Goal: Task Accomplishment & Management: Manage account settings

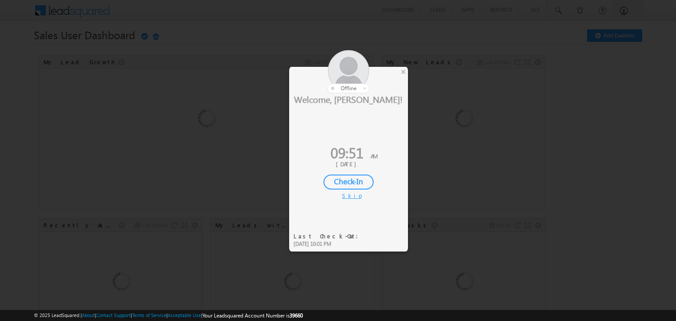
click at [336, 183] on div "Check-In" at bounding box center [348, 182] width 50 height 15
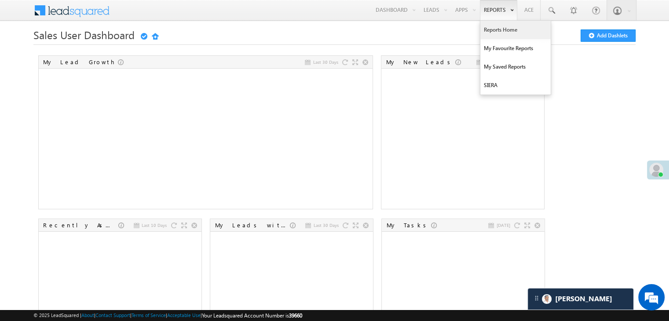
click at [495, 26] on link "Reports Home" at bounding box center [515, 30] width 70 height 18
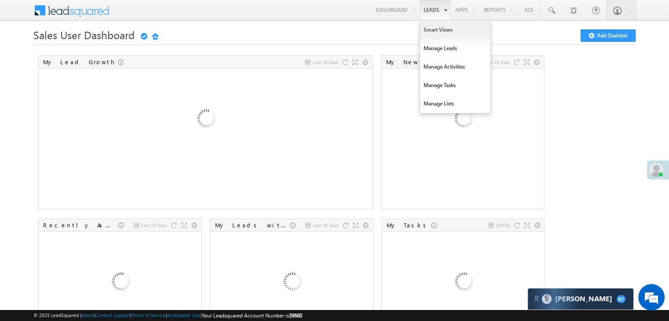
click at [430, 27] on link "Smart Views" at bounding box center [455, 30] width 70 height 18
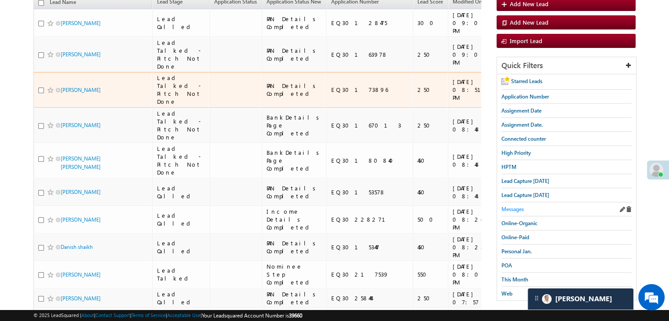
scroll to position [118, 0]
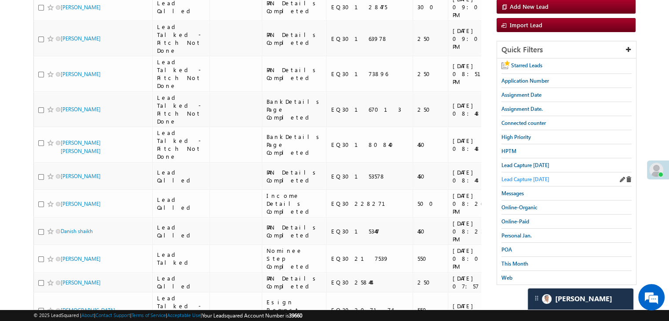
click at [529, 176] on span "Lead Capture [DATE]" at bounding box center [526, 179] width 48 height 7
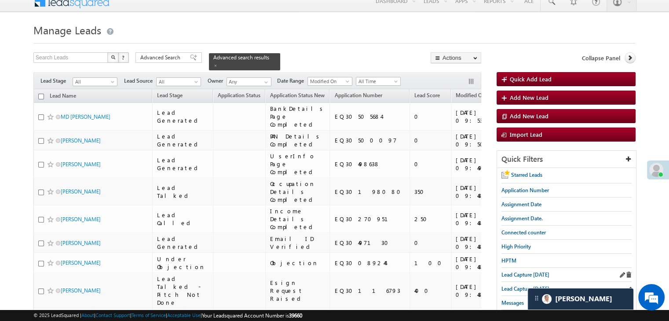
scroll to position [0, 0]
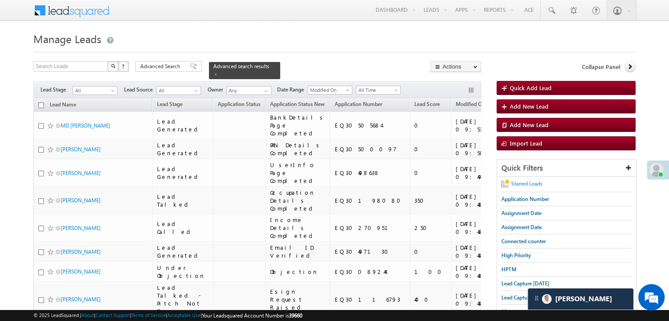
click at [517, 183] on span "Starred Leads" at bounding box center [526, 183] width 31 height 7
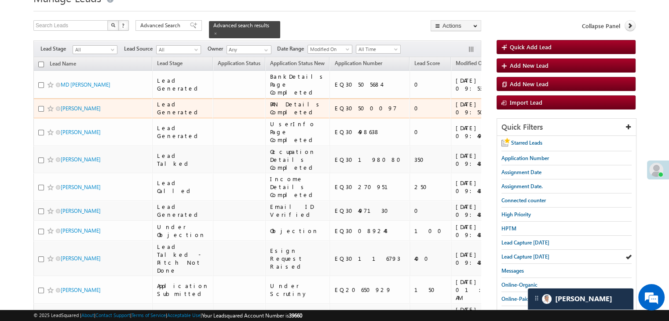
scroll to position [44, 0]
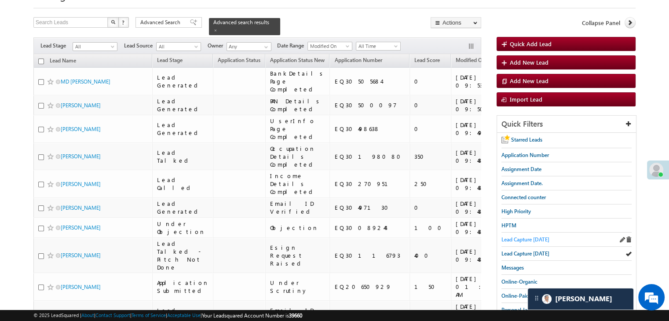
click at [509, 239] on span "Lead Capture [DATE]" at bounding box center [526, 239] width 48 height 7
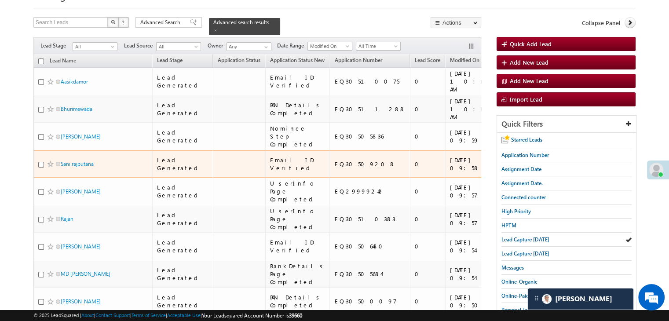
scroll to position [42, 0]
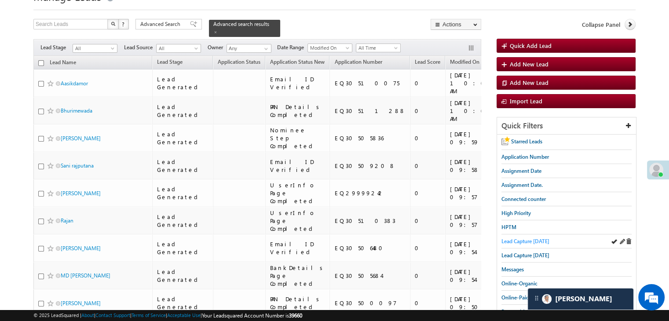
click at [520, 238] on span "Lead Capture [DATE]" at bounding box center [526, 241] width 48 height 7
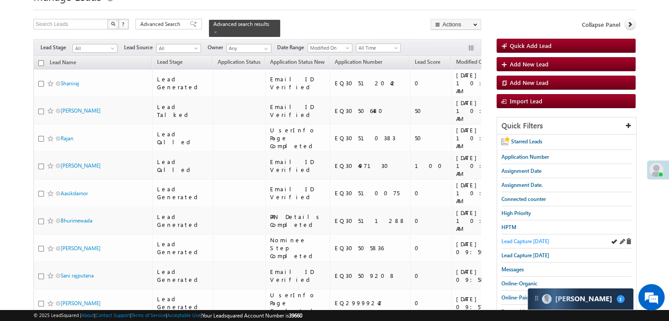
click at [505, 238] on span "Lead Capture [DATE]" at bounding box center [526, 241] width 48 height 7
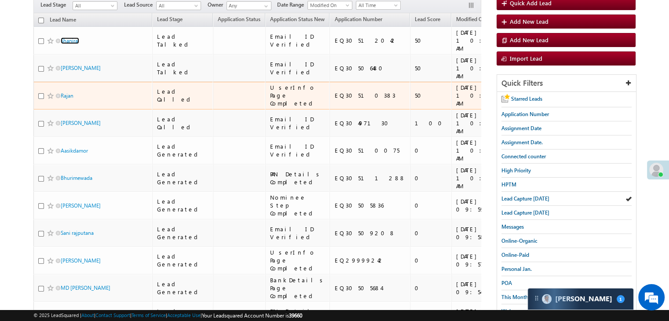
scroll to position [88, 0]
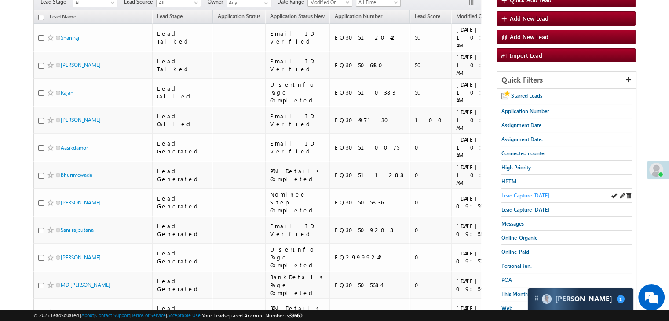
click at [520, 192] on span "Lead Capture [DATE]" at bounding box center [526, 195] width 48 height 7
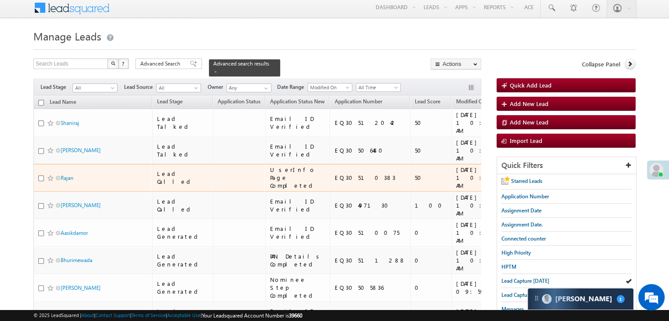
scroll to position [0, 0]
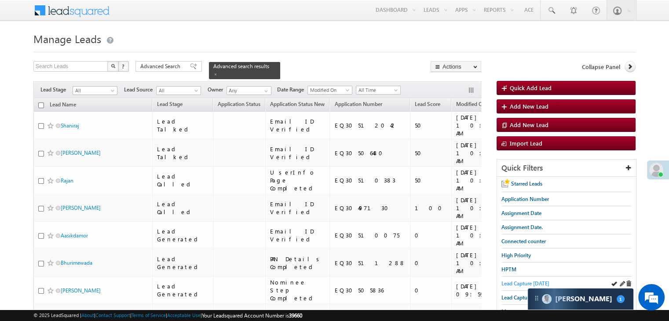
click at [537, 280] on span "Lead Capture [DATE]" at bounding box center [526, 283] width 48 height 7
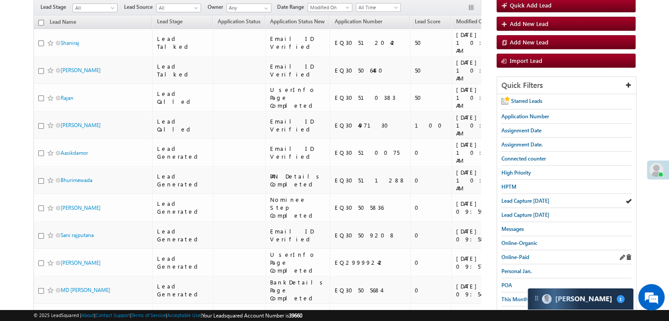
scroll to position [88, 0]
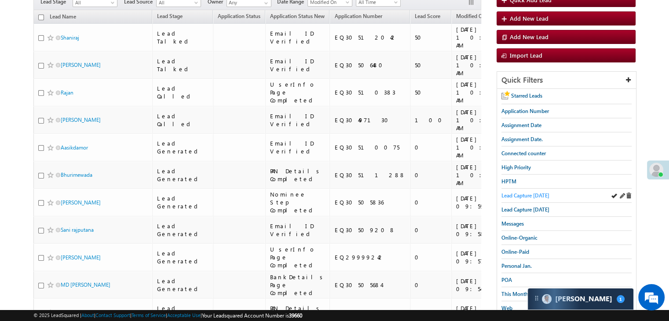
click at [524, 192] on span "Lead Capture [DATE]" at bounding box center [526, 195] width 48 height 7
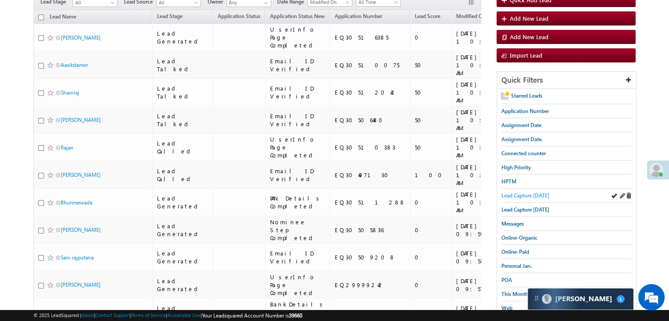
click at [512, 194] on span "Lead Capture [DATE]" at bounding box center [526, 195] width 48 height 7
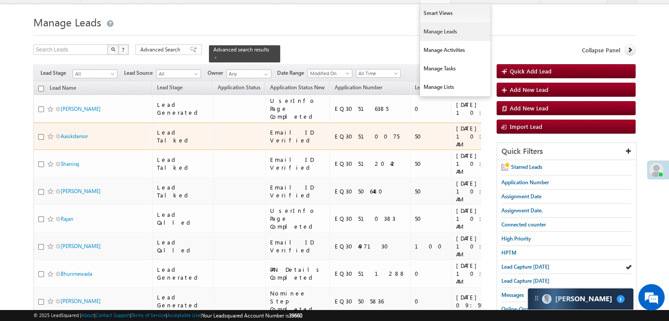
scroll to position [0, 0]
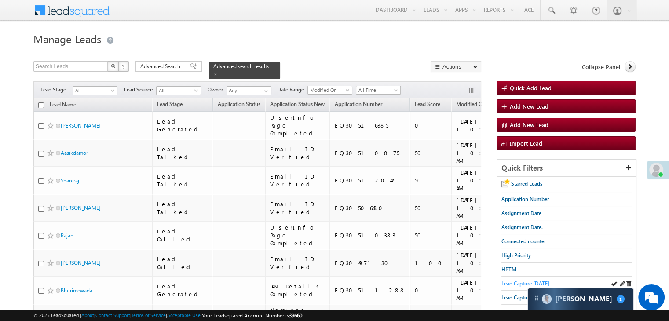
click at [520, 279] on link "Lead Capture [DATE]" at bounding box center [526, 283] width 48 height 8
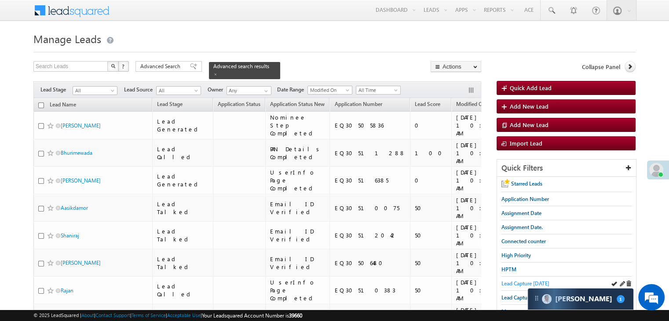
click at [513, 282] on span "Lead Capture [DATE]" at bounding box center [526, 283] width 48 height 7
click at [511, 282] on span "Lead Capture [DATE]" at bounding box center [526, 283] width 48 height 7
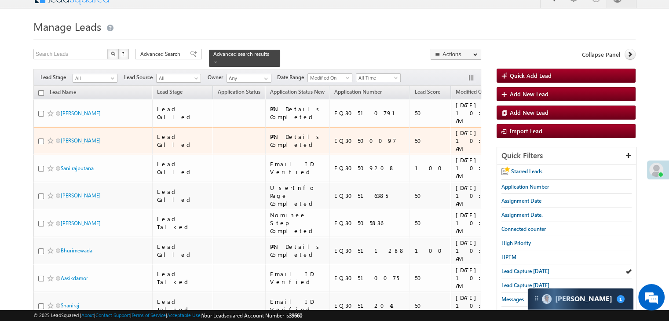
scroll to position [5, 0]
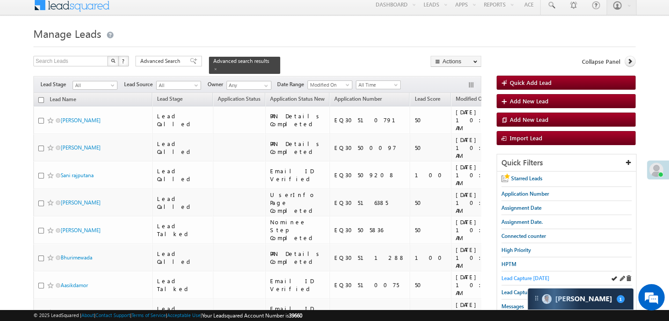
click at [503, 277] on span "Lead Capture [DATE]" at bounding box center [526, 278] width 48 height 7
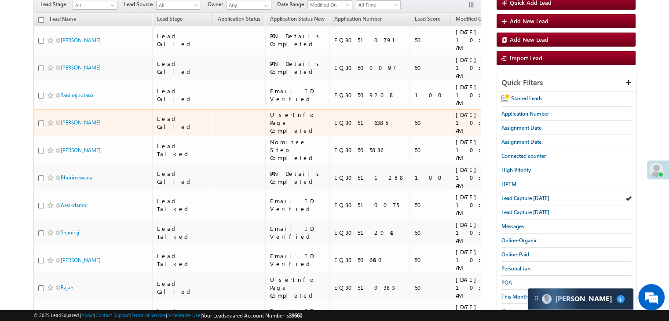
scroll to position [93, 0]
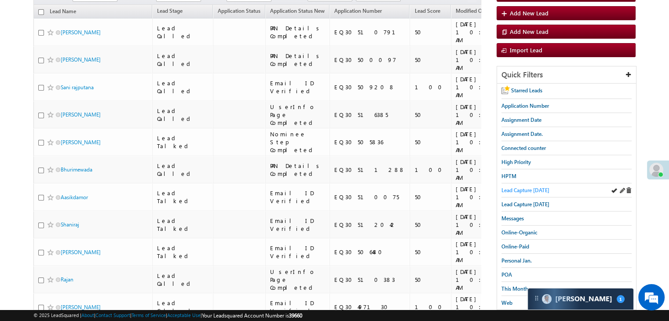
click at [520, 187] on span "Lead Capture [DATE]" at bounding box center [526, 190] width 48 height 7
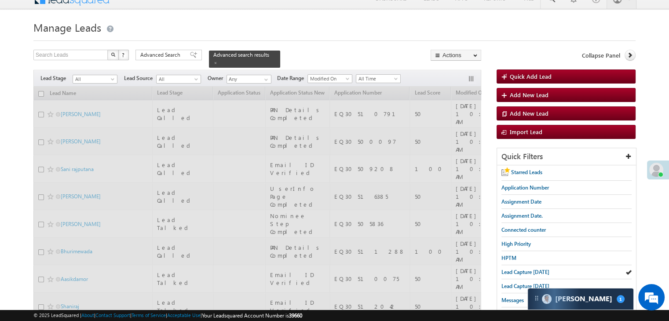
scroll to position [0, 0]
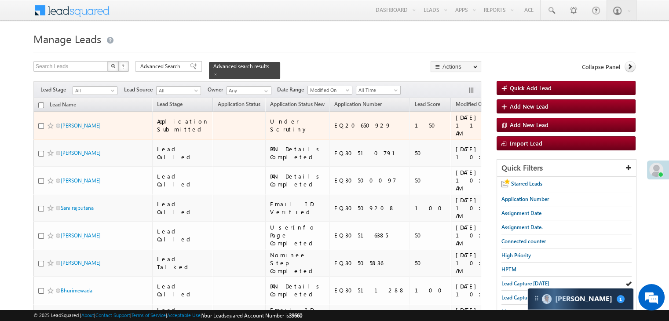
click at [49, 129] on span at bounding box center [50, 125] width 7 height 7
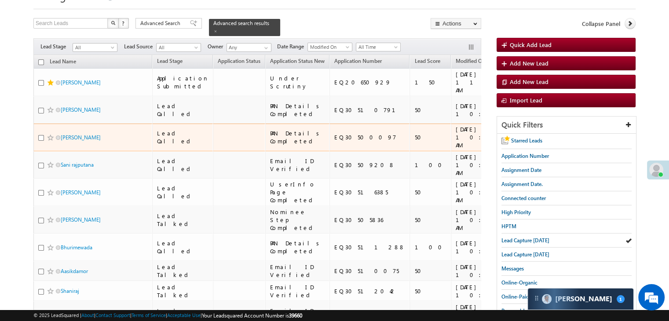
scroll to position [44, 0]
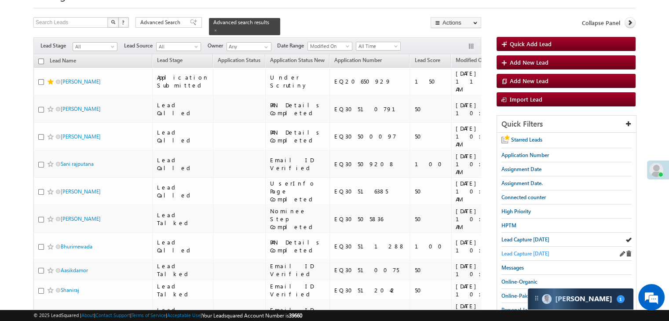
click at [509, 250] on span "Lead Capture [DATE]" at bounding box center [526, 253] width 48 height 7
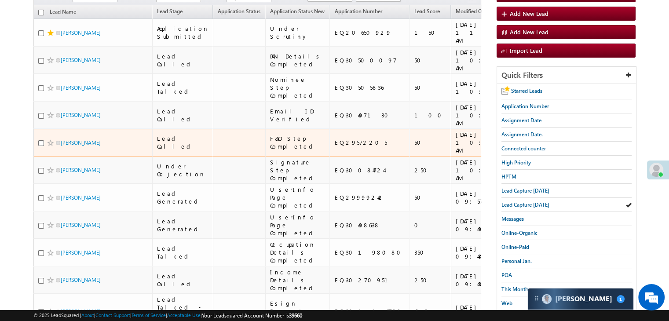
scroll to position [88, 0]
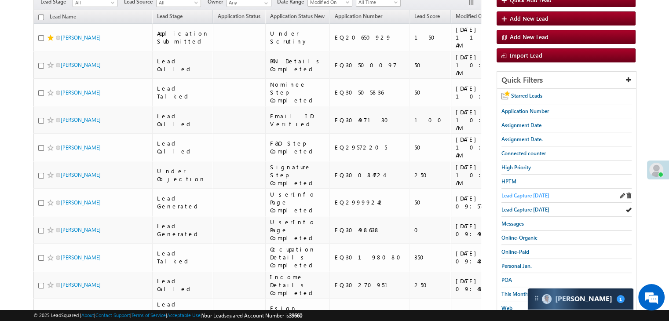
click at [507, 194] on span "Lead Capture [DATE]" at bounding box center [526, 195] width 48 height 7
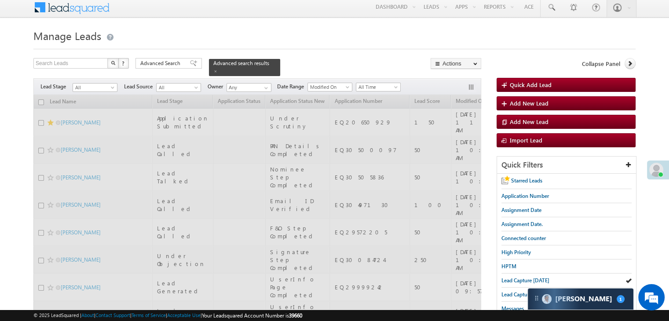
scroll to position [0, 0]
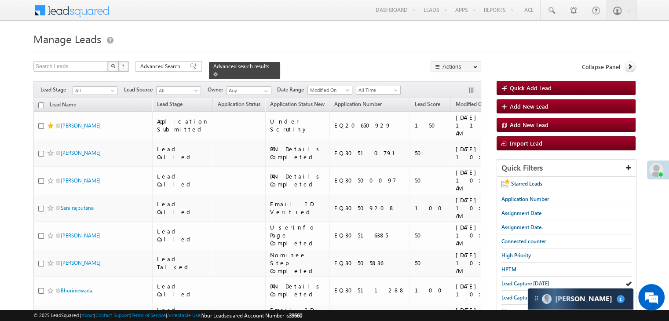
click at [218, 72] on span at bounding box center [215, 74] width 4 height 4
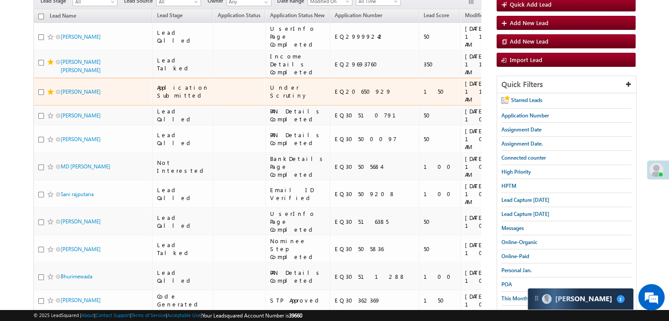
scroll to position [88, 0]
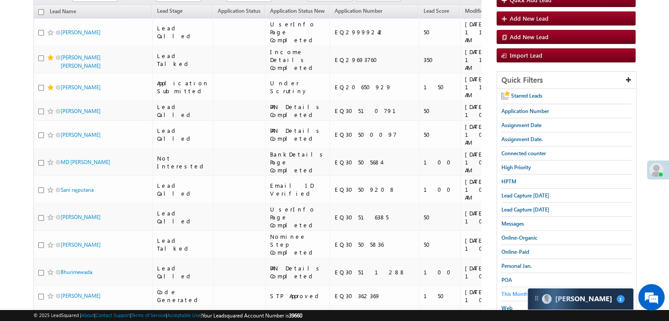
click at [509, 291] on span "This Month" at bounding box center [515, 294] width 27 height 7
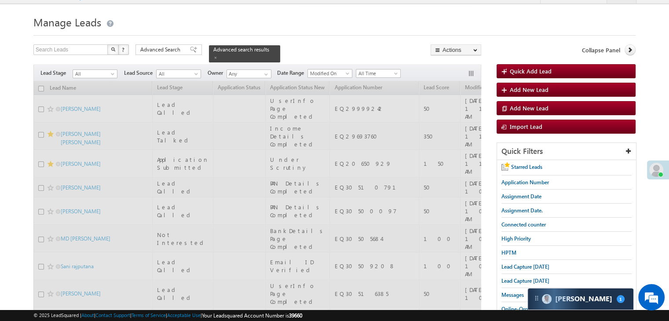
scroll to position [0, 0]
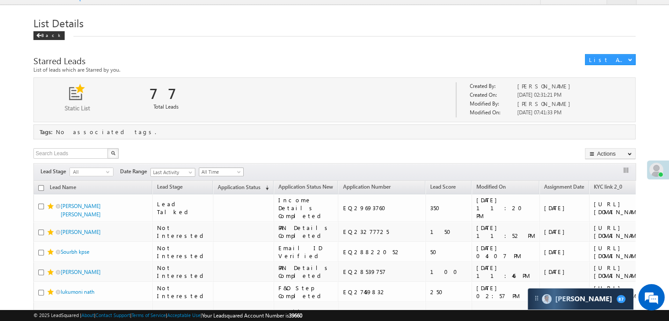
scroll to position [44, 0]
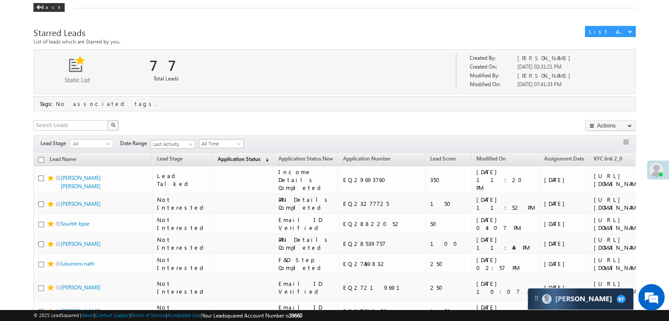
click at [218, 156] on span "Application Status" at bounding box center [239, 159] width 43 height 7
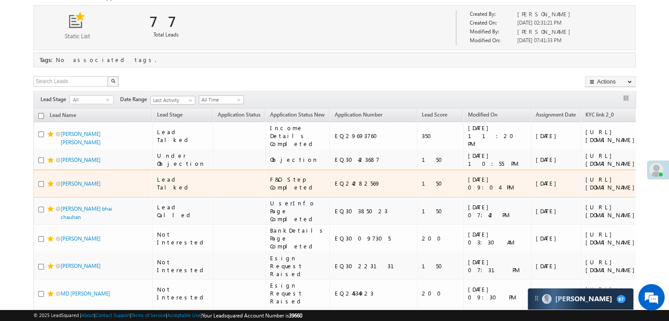
scroll to position [0, 0]
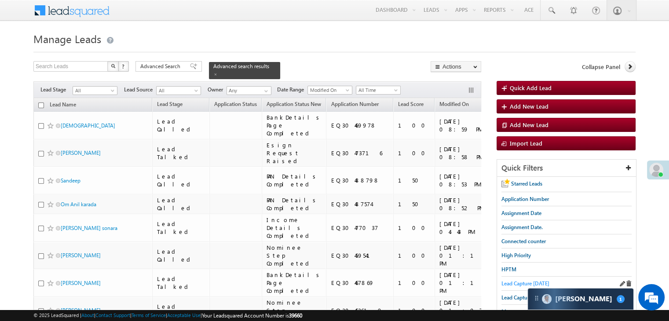
click at [511, 281] on span "Lead Capture [DATE]" at bounding box center [526, 283] width 48 height 7
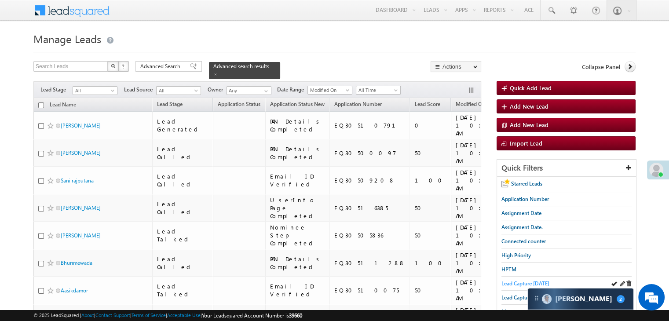
click at [522, 280] on span "Lead Capture [DATE]" at bounding box center [526, 283] width 48 height 7
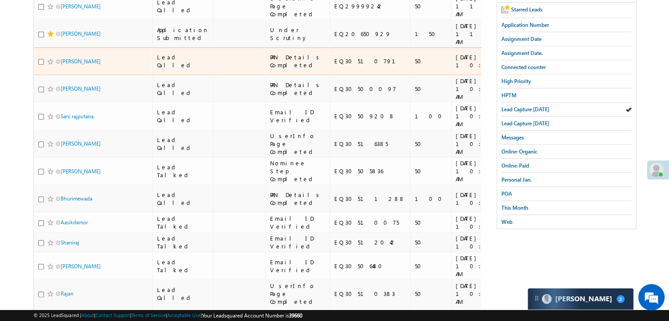
scroll to position [176, 0]
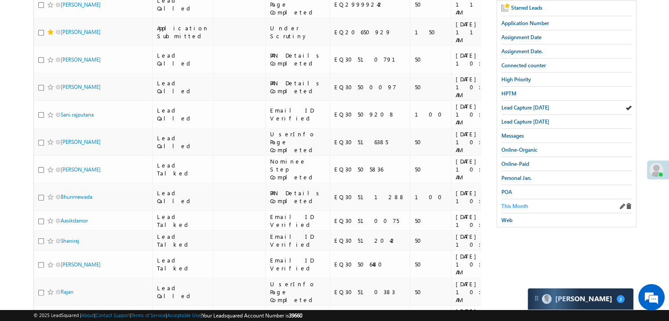
click at [512, 203] on span "This Month" at bounding box center [515, 206] width 27 height 7
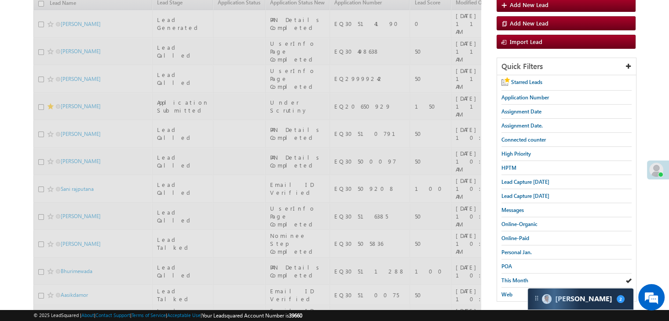
scroll to position [88, 0]
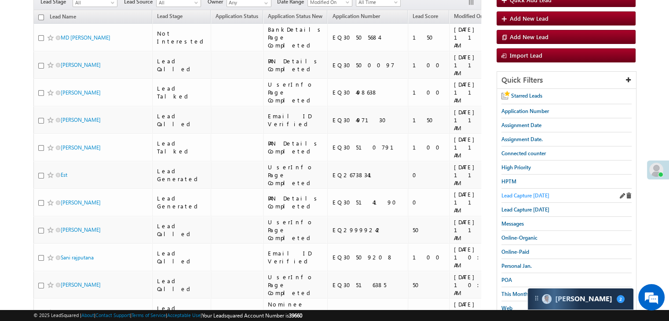
click at [534, 195] on span "Lead Capture [DATE]" at bounding box center [526, 195] width 48 height 7
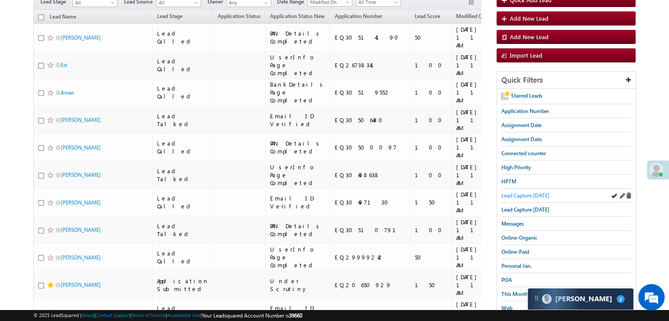
click at [515, 195] on span "Lead Capture [DATE]" at bounding box center [526, 195] width 48 height 7
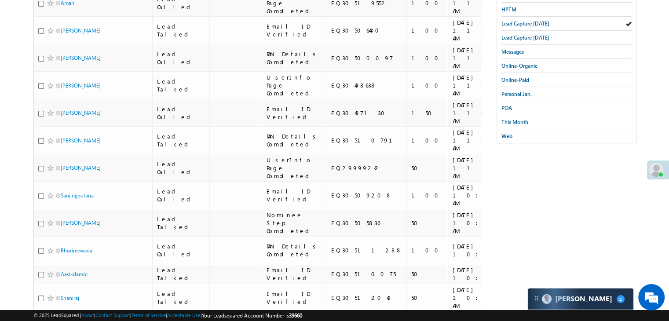
scroll to position [264, 0]
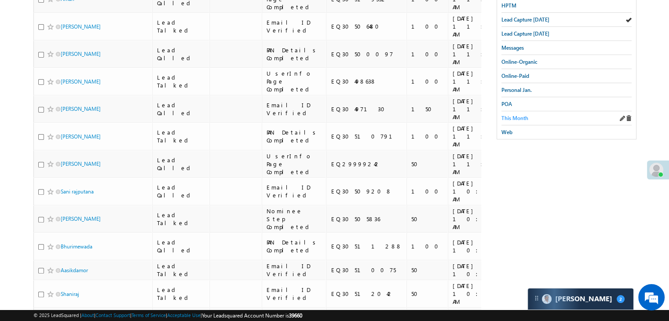
click at [516, 117] on span "This Month" at bounding box center [515, 118] width 27 height 7
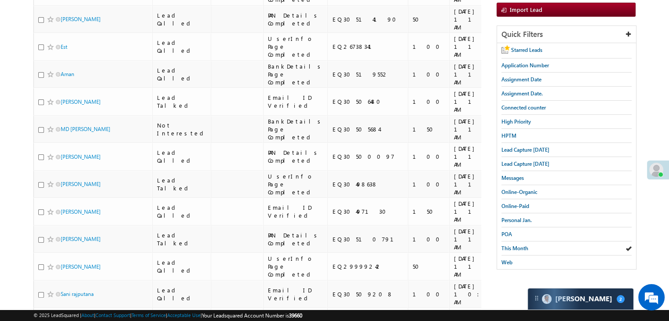
scroll to position [114, 0]
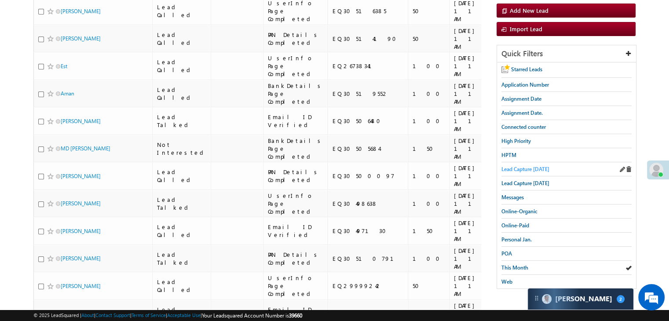
click at [529, 166] on span "Lead Capture [DATE]" at bounding box center [526, 169] width 48 height 7
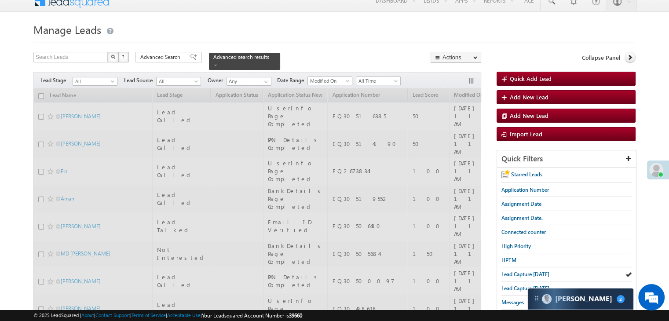
scroll to position [0, 0]
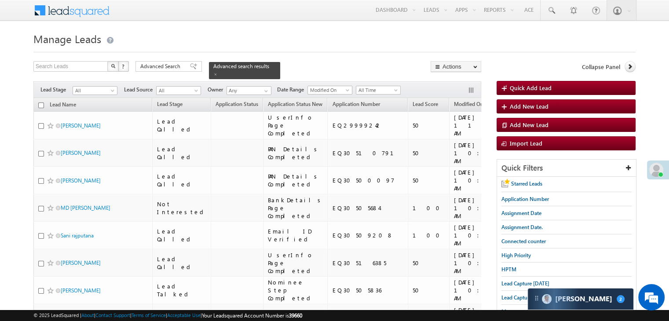
click at [218, 72] on span at bounding box center [215, 74] width 4 height 4
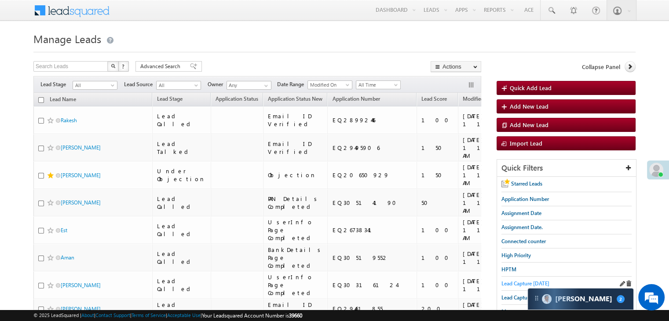
click at [509, 280] on span "Lead Capture [DATE]" at bounding box center [526, 283] width 48 height 7
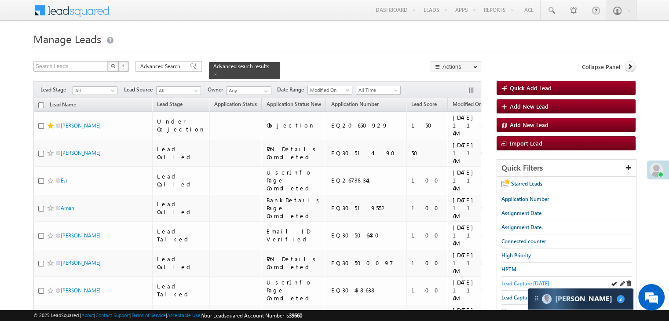
click at [520, 282] on span "Lead Capture [DATE]" at bounding box center [526, 283] width 48 height 7
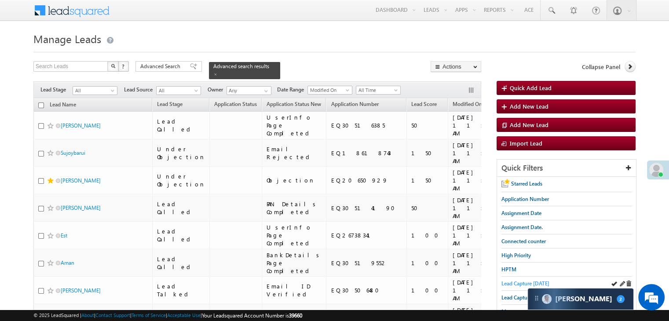
click at [509, 282] on span "Lead Capture [DATE]" at bounding box center [526, 283] width 48 height 7
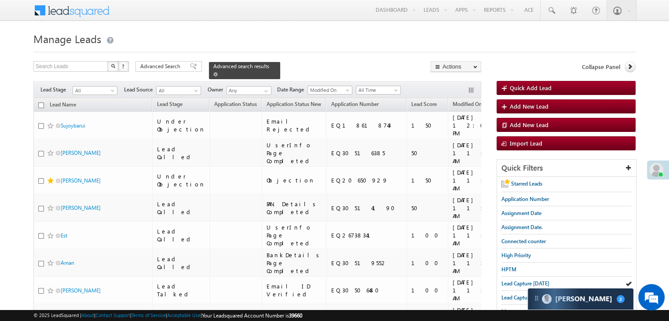
click at [218, 72] on span at bounding box center [215, 74] width 4 height 4
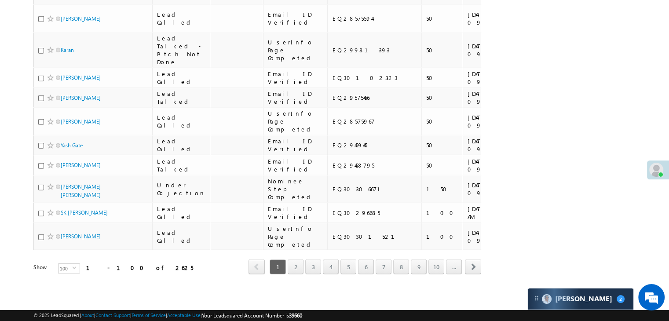
scroll to position [3608, 0]
drag, startPoint x: 72, startPoint y: 153, endPoint x: 70, endPoint y: 167, distance: 14.2
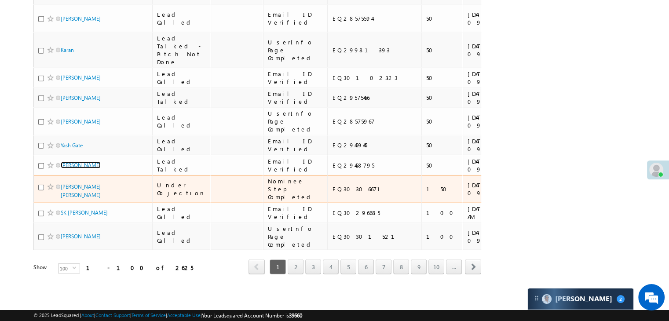
scroll to position [4970, 0]
